Goal: Find contact information: Obtain details needed to contact an individual or organization

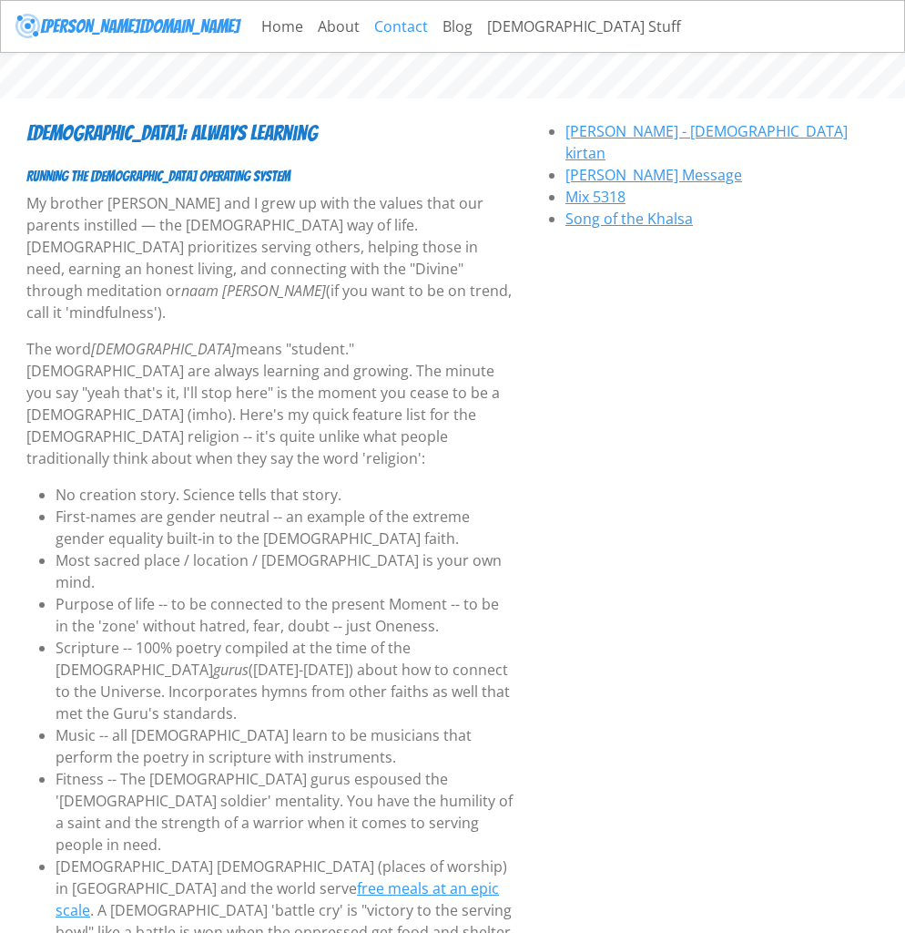
click at [367, 31] on link "Contact" at bounding box center [401, 26] width 68 height 36
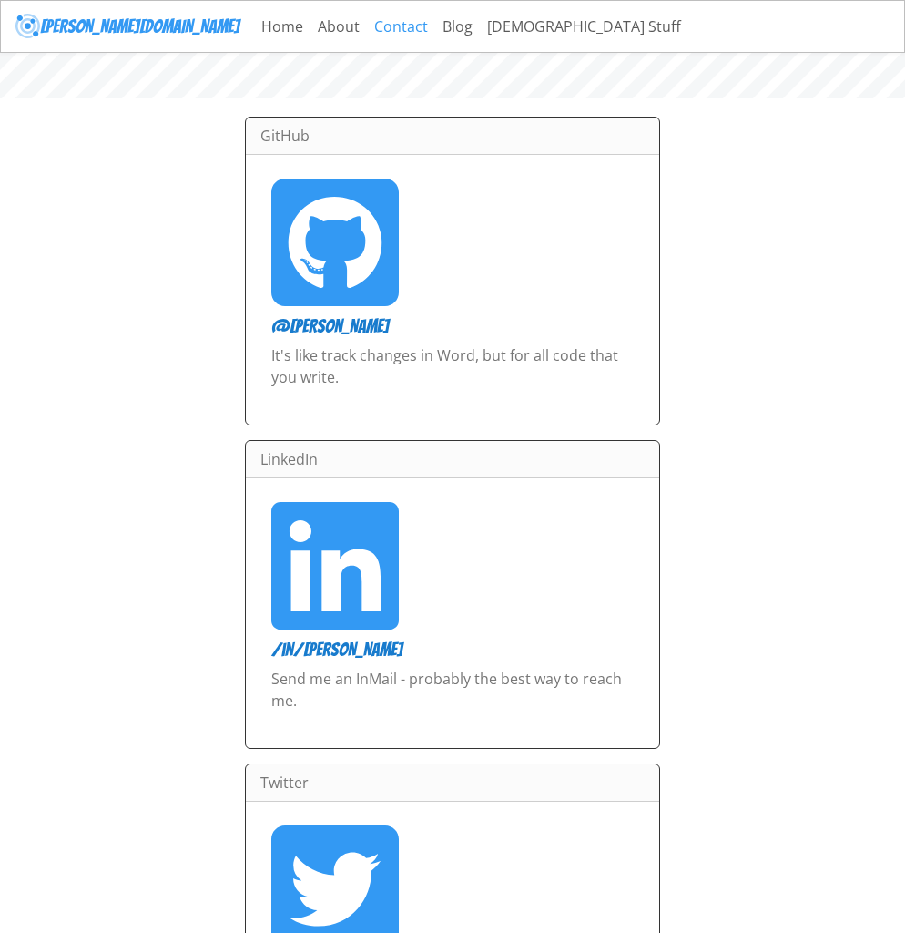
click at [367, 18] on link "Contact" at bounding box center [401, 26] width 68 height 36
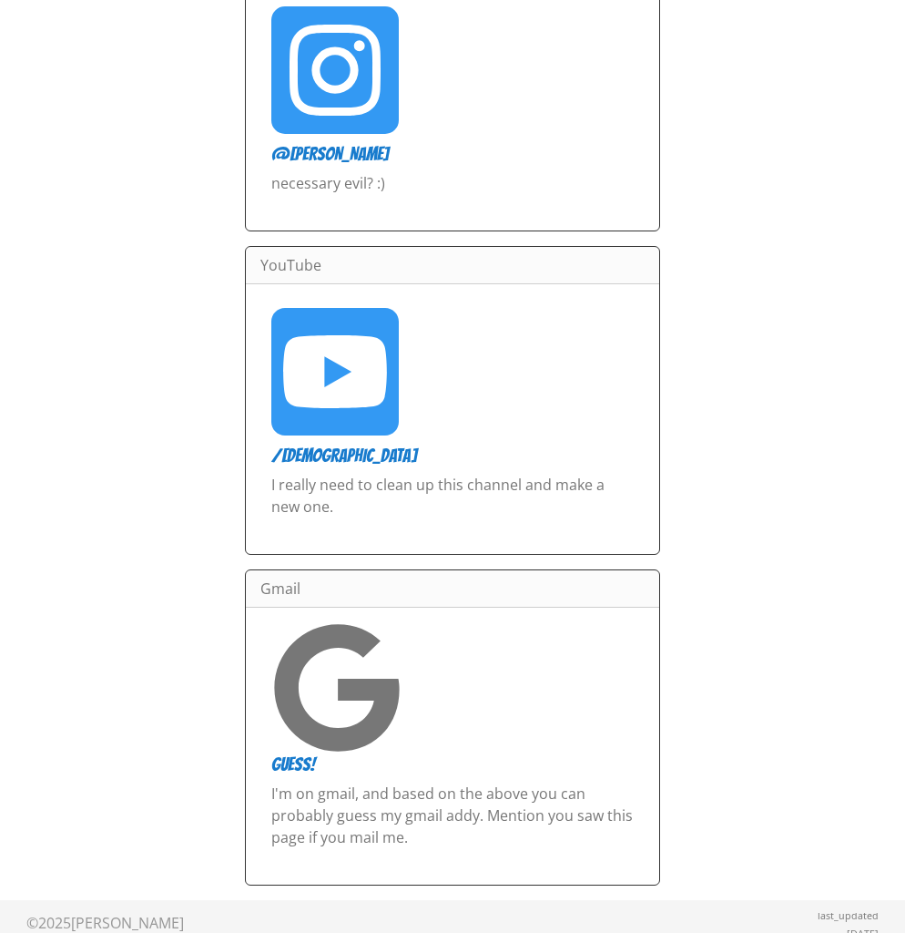
scroll to position [1133, 0]
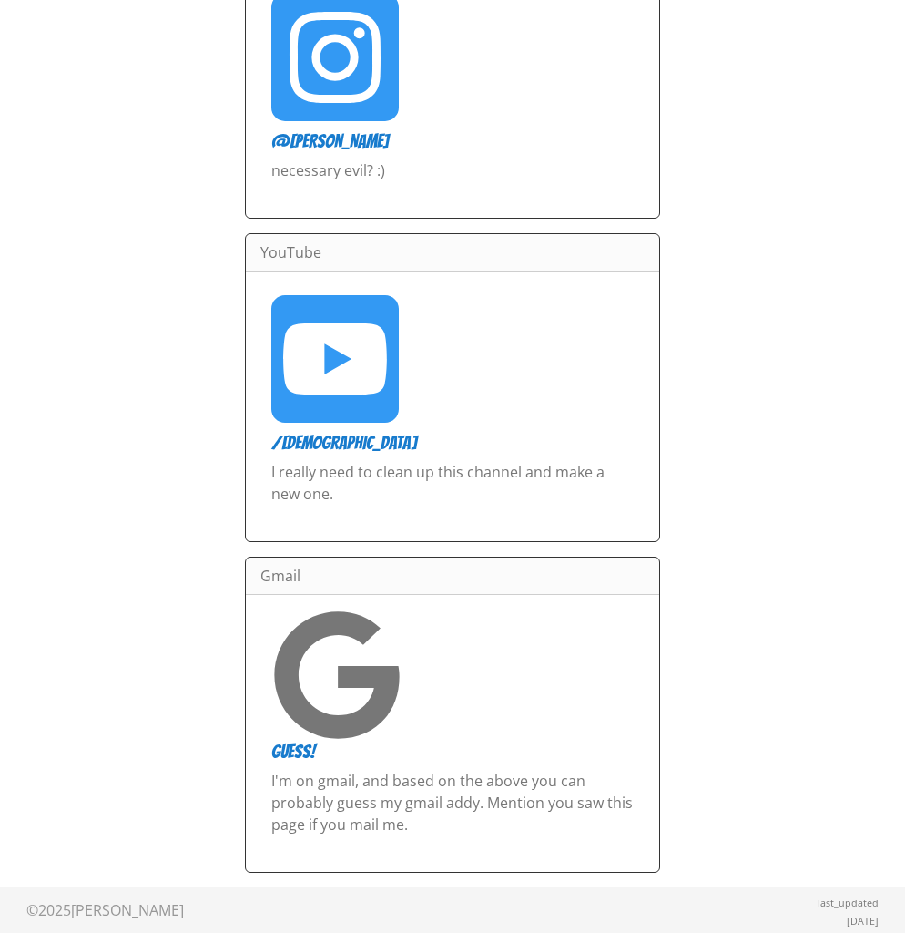
click at [301, 754] on h5 "guess!" at bounding box center [452, 751] width 362 height 22
click at [301, 750] on h5 "guess!" at bounding box center [452, 751] width 362 height 22
click at [432, 695] on div at bounding box center [452, 674] width 384 height 131
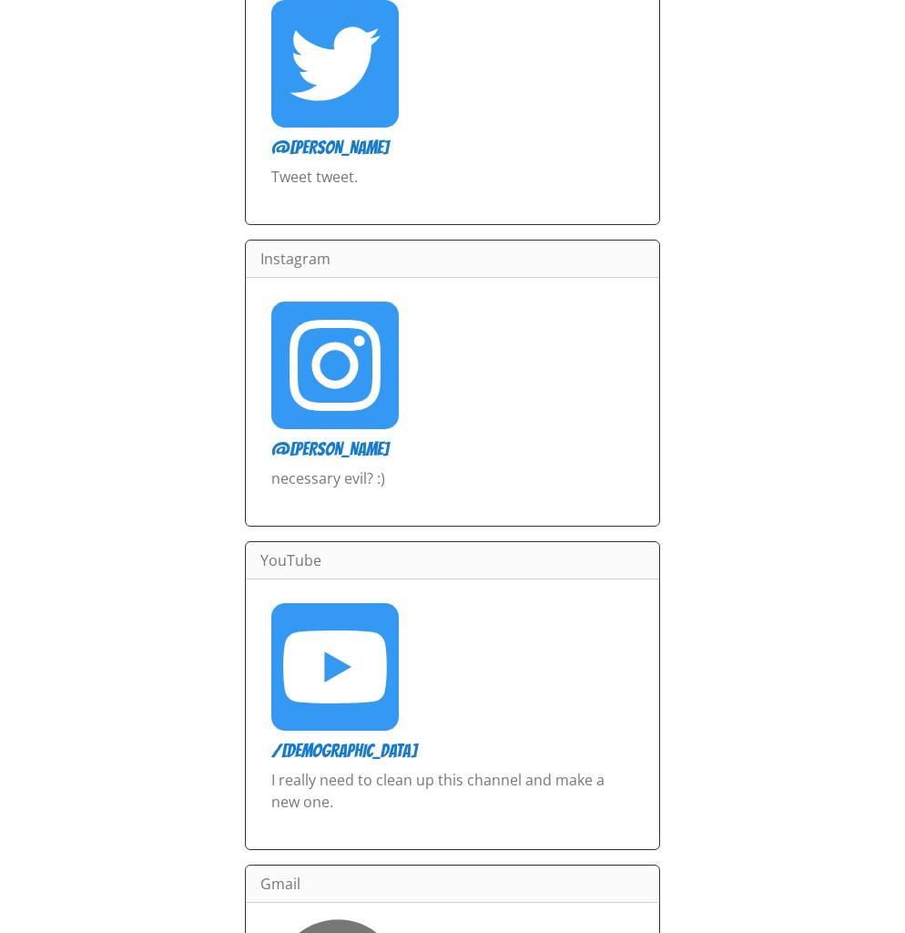
scroll to position [803, 0]
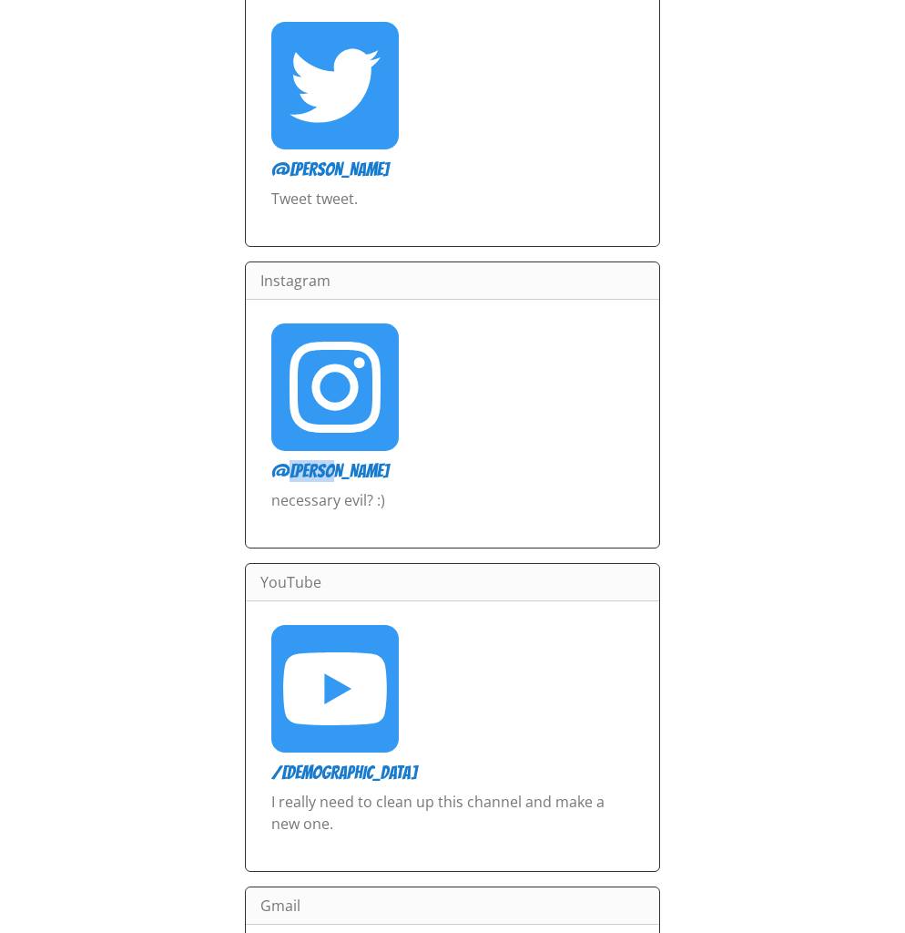
drag, startPoint x: 352, startPoint y: 467, endPoint x: 281, endPoint y: 472, distance: 70.3
click at [281, 472] on h5 "@[PERSON_NAME]" at bounding box center [452, 471] width 362 height 22
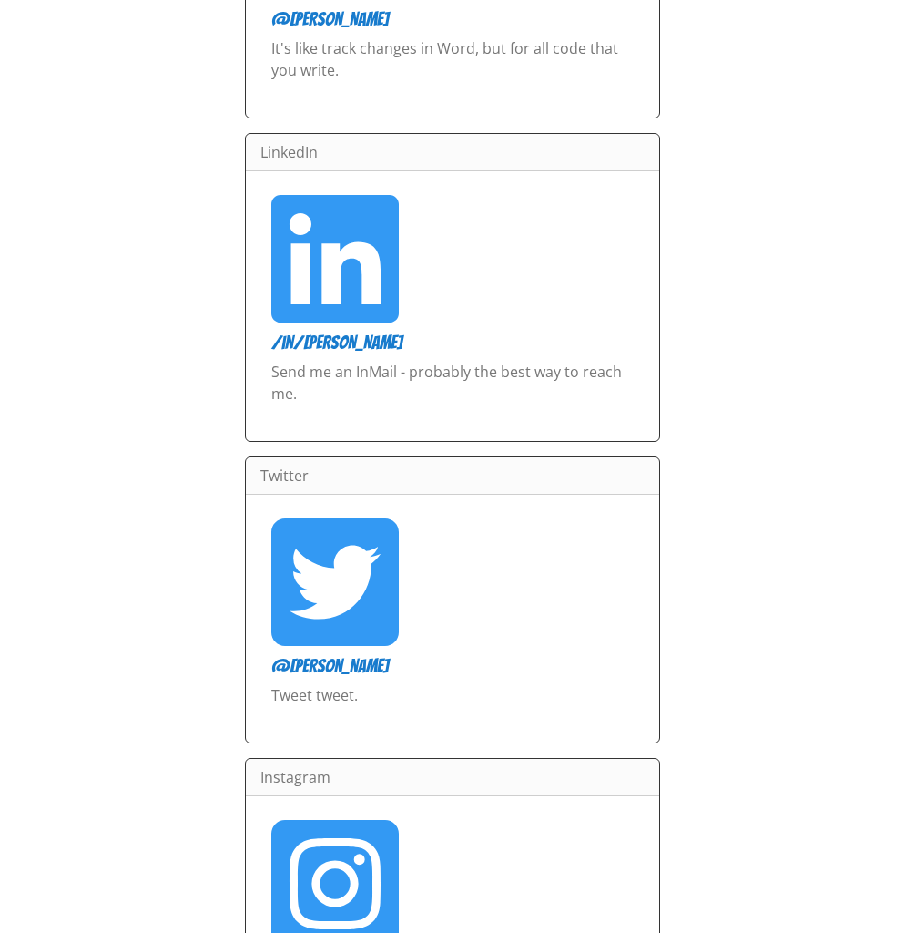
scroll to position [235, 0]
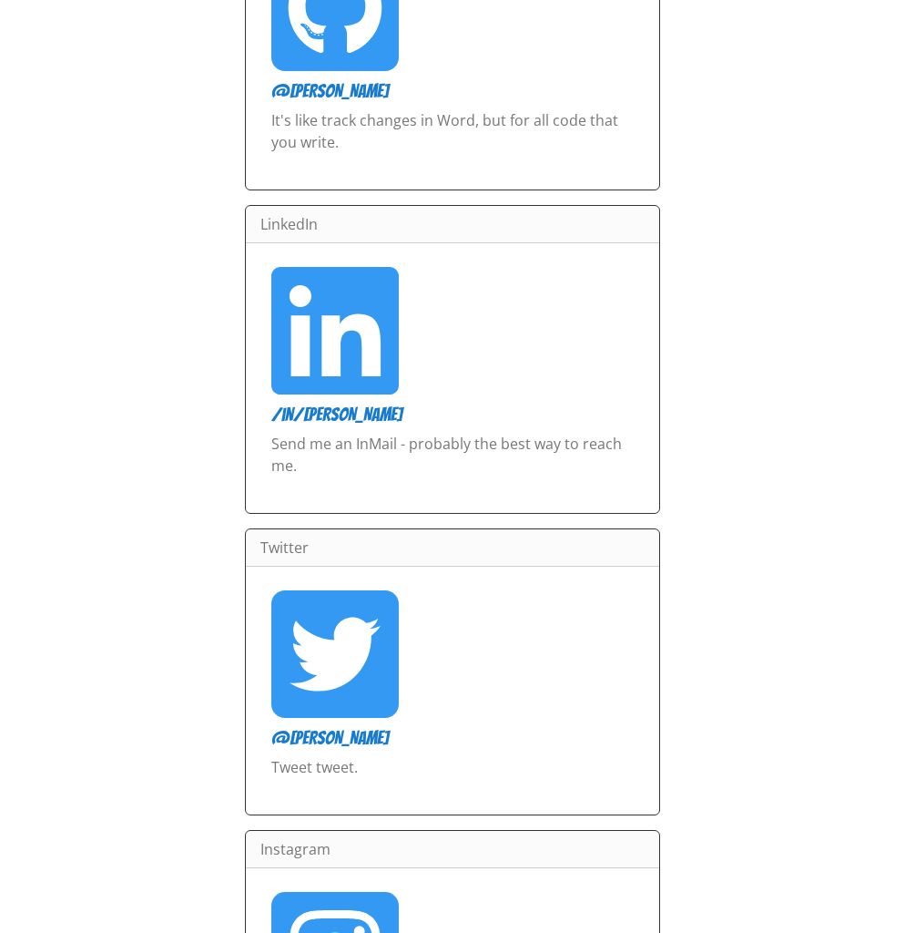
click at [332, 417] on h5 "/in/[PERSON_NAME]" at bounding box center [452, 414] width 362 height 22
